Goal: Task Accomplishment & Management: Use online tool/utility

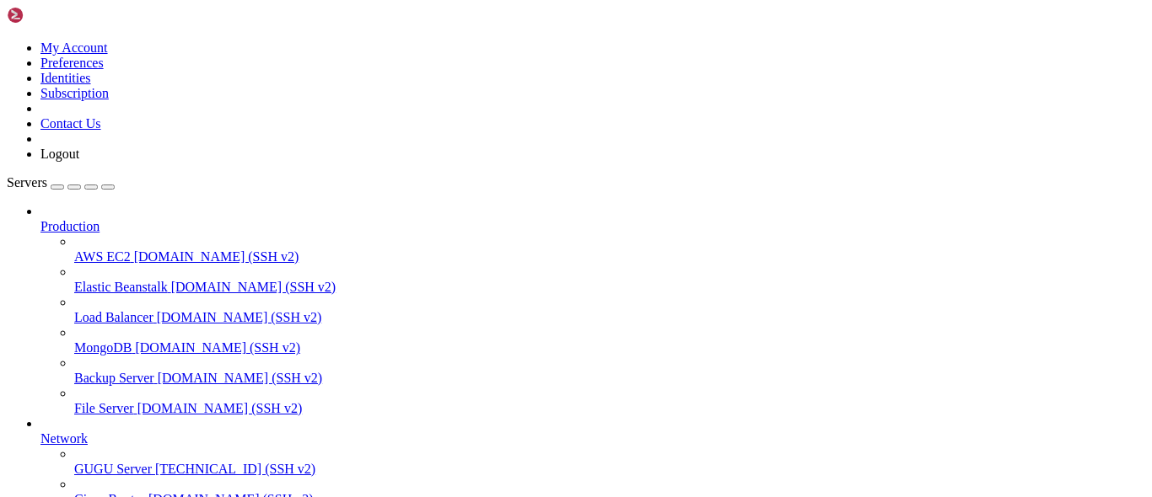
scroll to position [94, 0]
click at [109, 462] on span "GUGU Server" at bounding box center [113, 469] width 78 height 14
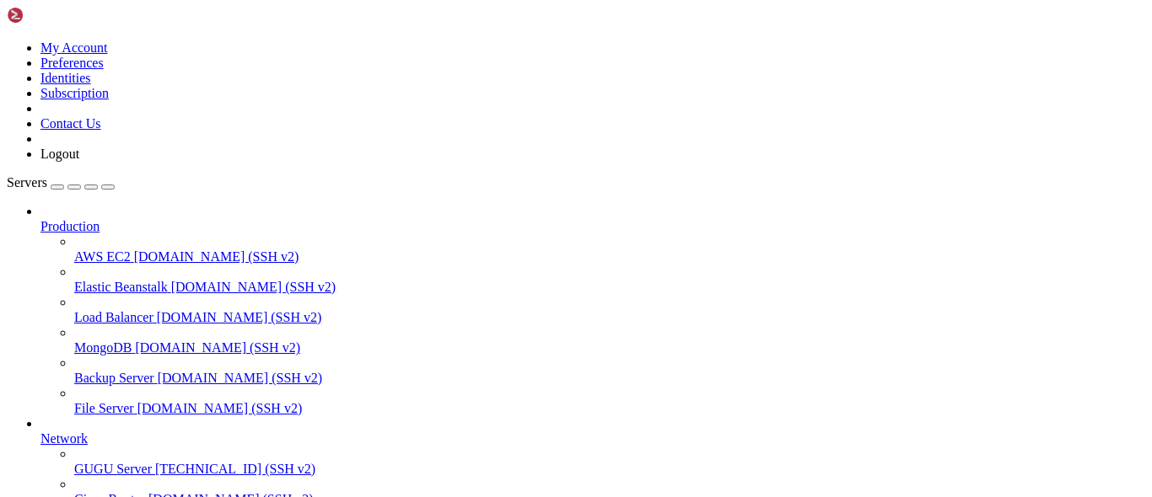
scroll to position [319, 0]
drag, startPoint x: 322, startPoint y: 1256, endPoint x: 18, endPoint y: 1044, distance: 371.2
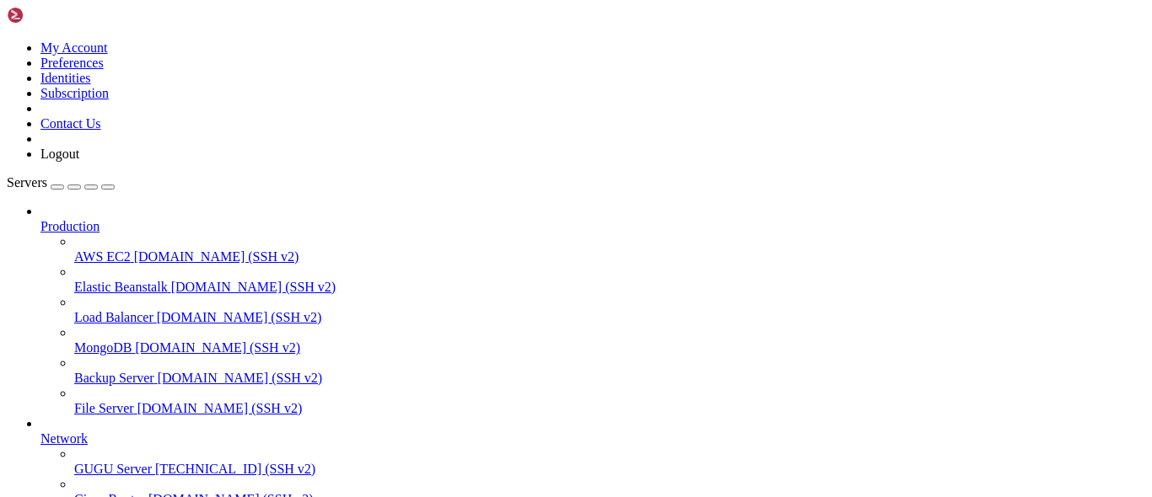
scroll to position [27392, 0]
click at [126, 462] on span "GUGU Server" at bounding box center [113, 469] width 78 height 14
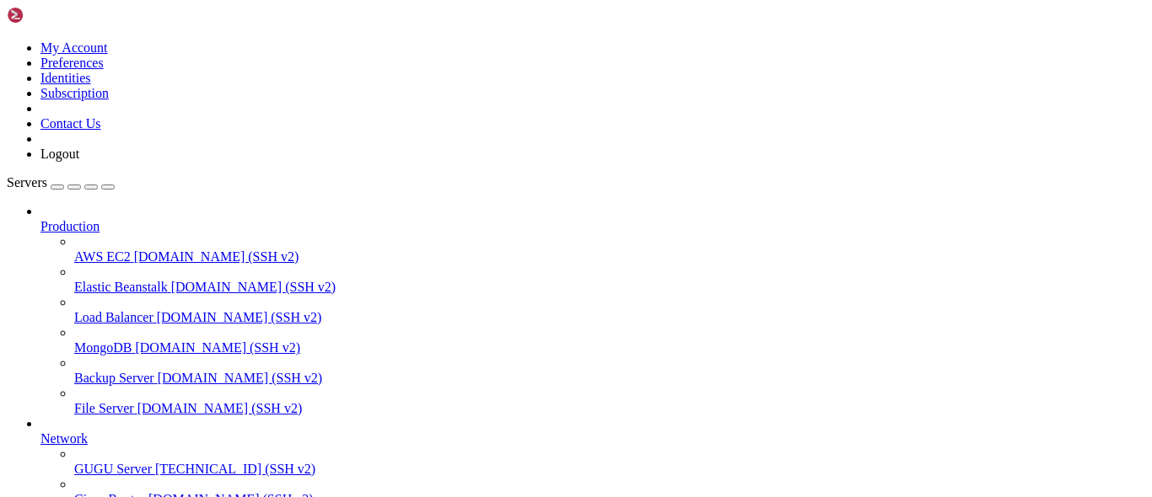
scroll to position [0, 0]
